Goal: Transaction & Acquisition: Purchase product/service

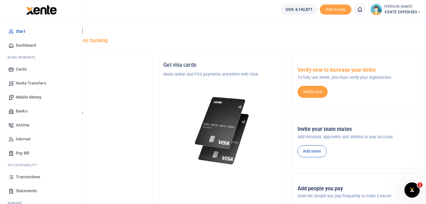
click at [32, 176] on span "Transactions" at bounding box center [28, 177] width 24 height 6
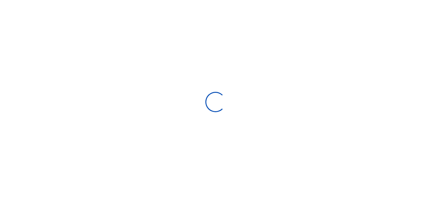
select select
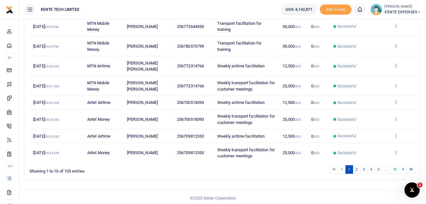
scroll to position [138, 0]
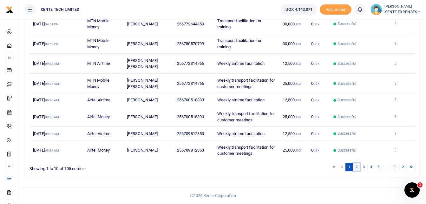
click at [357, 167] on link "2" at bounding box center [357, 166] width 8 height 9
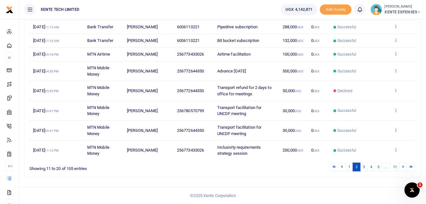
scroll to position [11, 0]
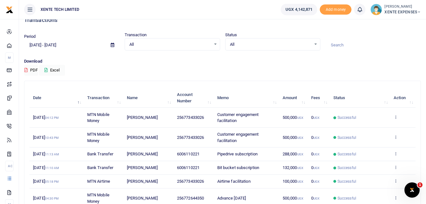
click at [331, 43] on input at bounding box center [374, 45] width 96 height 11
click at [113, 44] on icon at bounding box center [112, 45] width 3 height 4
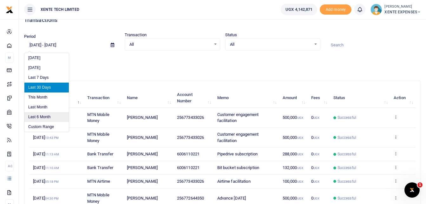
click at [45, 114] on li "Last 6 Month" at bounding box center [46, 117] width 44 height 10
type input "03/17/2025 - 09/17/2025"
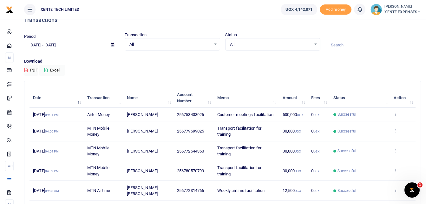
click at [335, 43] on input at bounding box center [374, 45] width 96 height 11
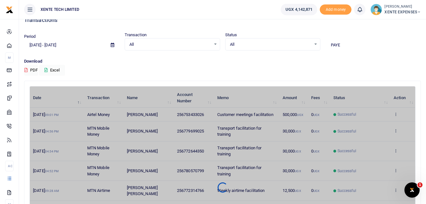
type input "PAYE"
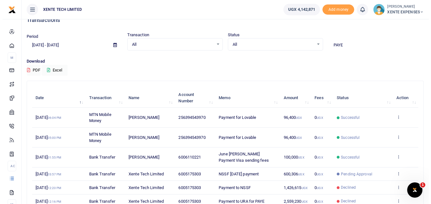
scroll to position [0, 0]
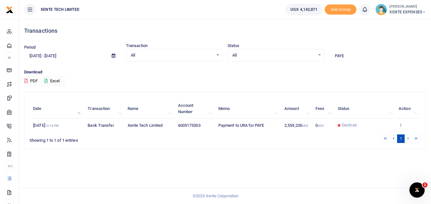
click at [402, 125] on icon at bounding box center [401, 124] width 4 height 4
click at [399, 125] on icon at bounding box center [401, 124] width 4 height 4
click at [399, 122] on icon at bounding box center [401, 124] width 4 height 4
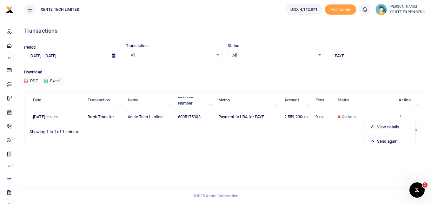
scroll to position [13, 0]
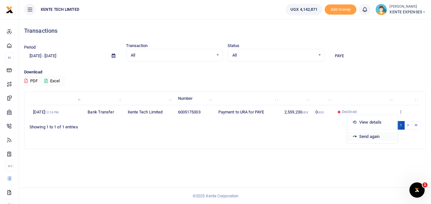
click at [364, 135] on link "Send again" at bounding box center [372, 136] width 50 height 9
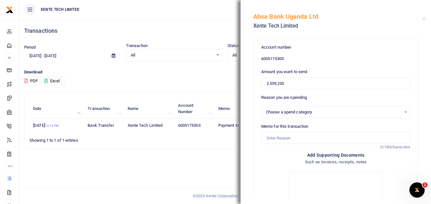
select select "7"
drag, startPoint x: 290, startPoint y: 83, endPoint x: 247, endPoint y: 84, distance: 42.5
click at [247, 84] on div "Account number 6005175303 Amount you want to send 2,559,230 Reason you are spen…" at bounding box center [336, 116] width 190 height 163
type input "3,514,921"
click at [277, 140] on input "Memo for this transaction" at bounding box center [335, 138] width 149 height 12
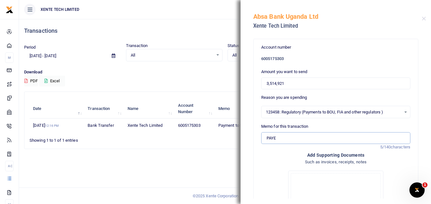
type input "PAYE principal May June July 2025"
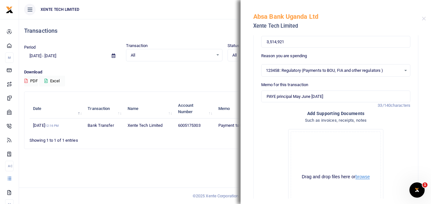
scroll to position [38, 0]
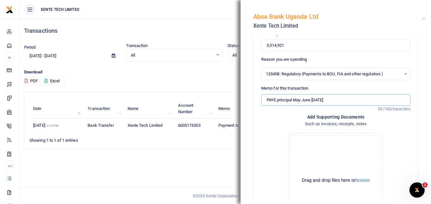
click at [294, 100] on input "PAYE principal May June July 2025" at bounding box center [335, 100] width 149 height 12
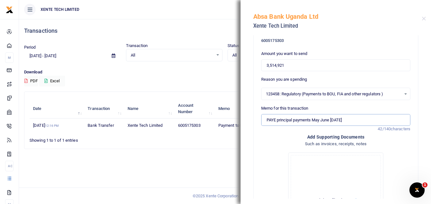
scroll to position [0, 0]
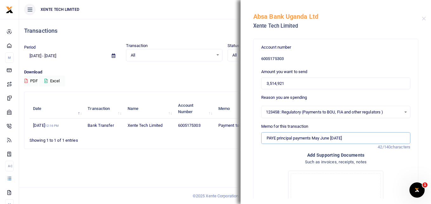
type input "PAYE principal payments May June [DATE]"
click at [267, 81] on input "3,514,921" at bounding box center [335, 83] width 149 height 12
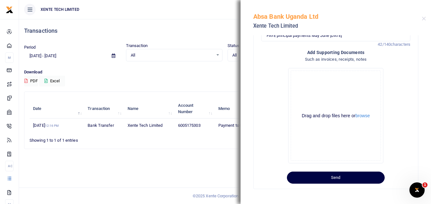
scroll to position [103, 0]
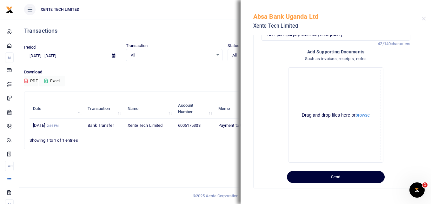
click at [299, 176] on button "Send" at bounding box center [336, 177] width 98 height 12
